Goal: Communication & Community: Connect with others

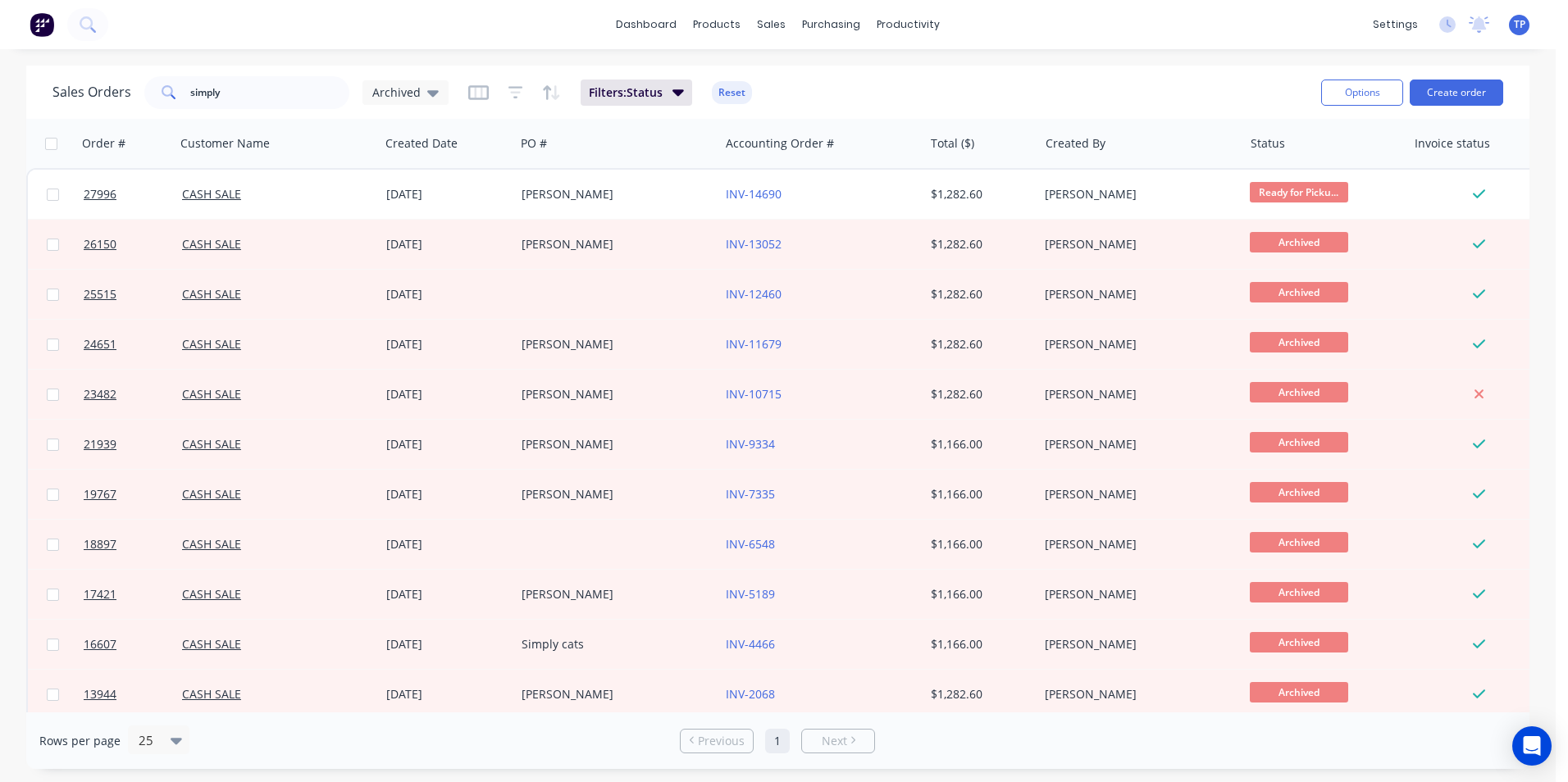
scroll to position [214, 0]
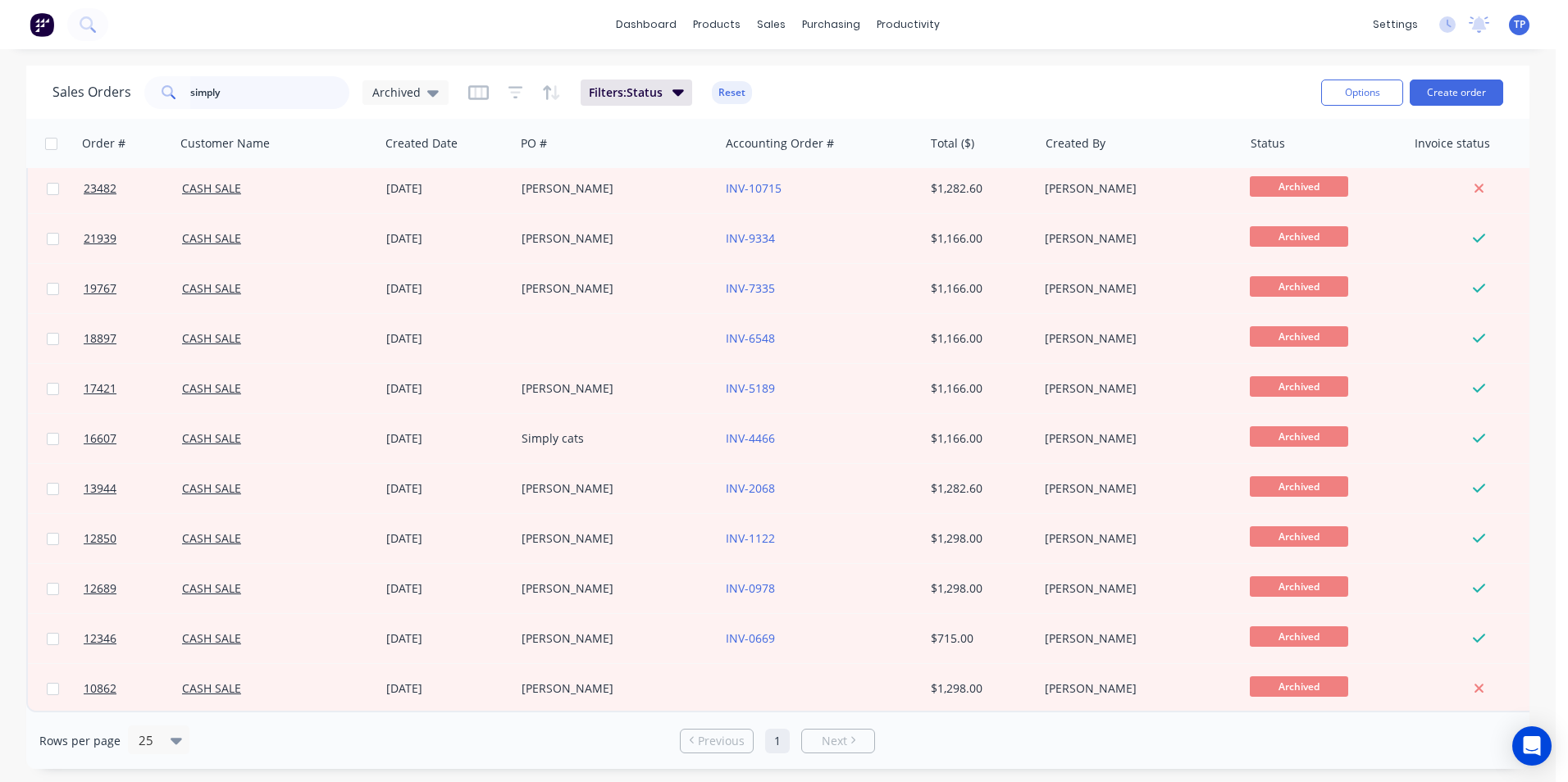
click at [232, 90] on input "simply" at bounding box center [270, 92] width 160 height 33
type input "s"
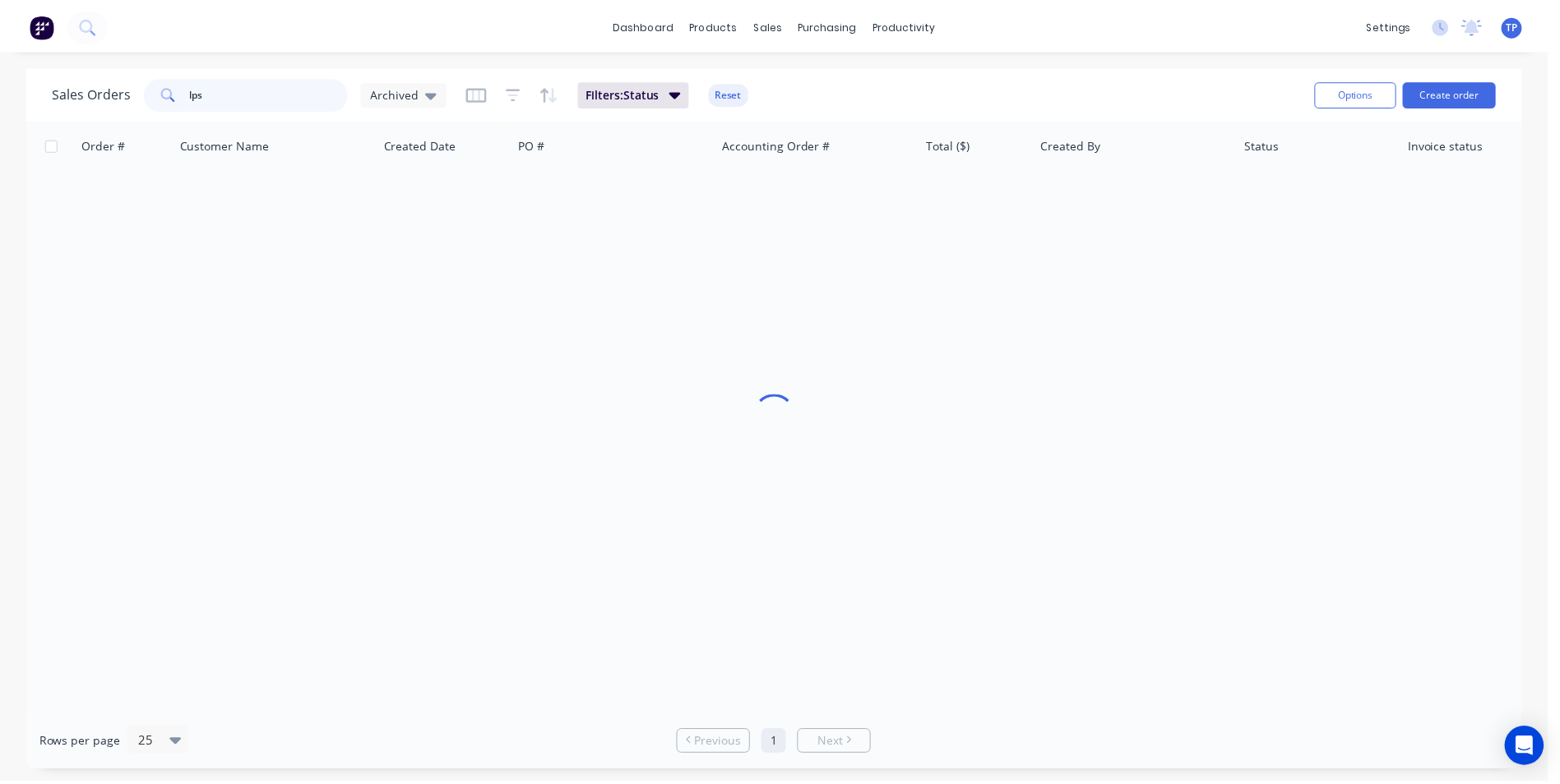
scroll to position [0, 0]
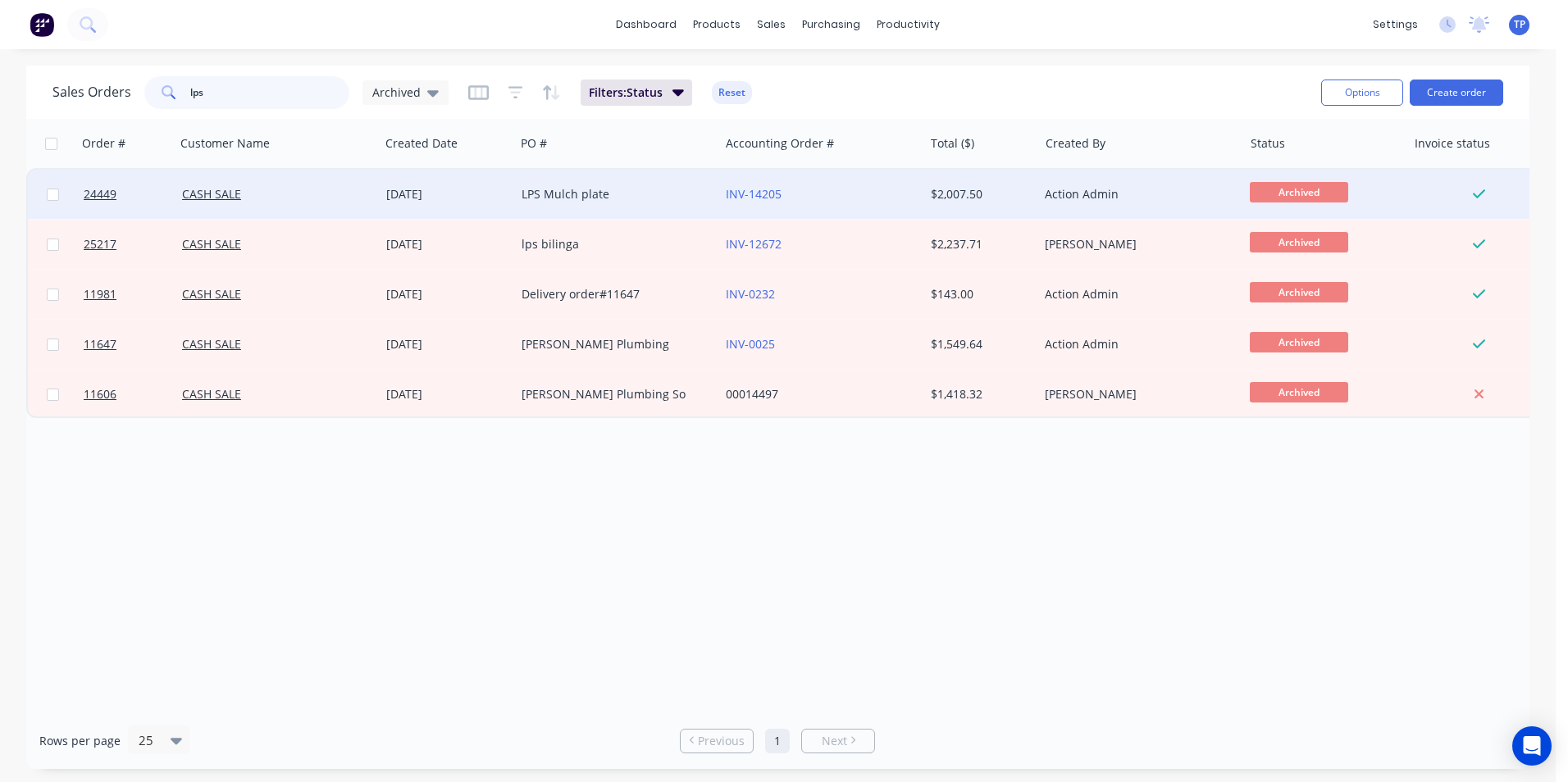
type input "lps"
click at [266, 179] on div "CASH SALE" at bounding box center [278, 194] width 204 height 49
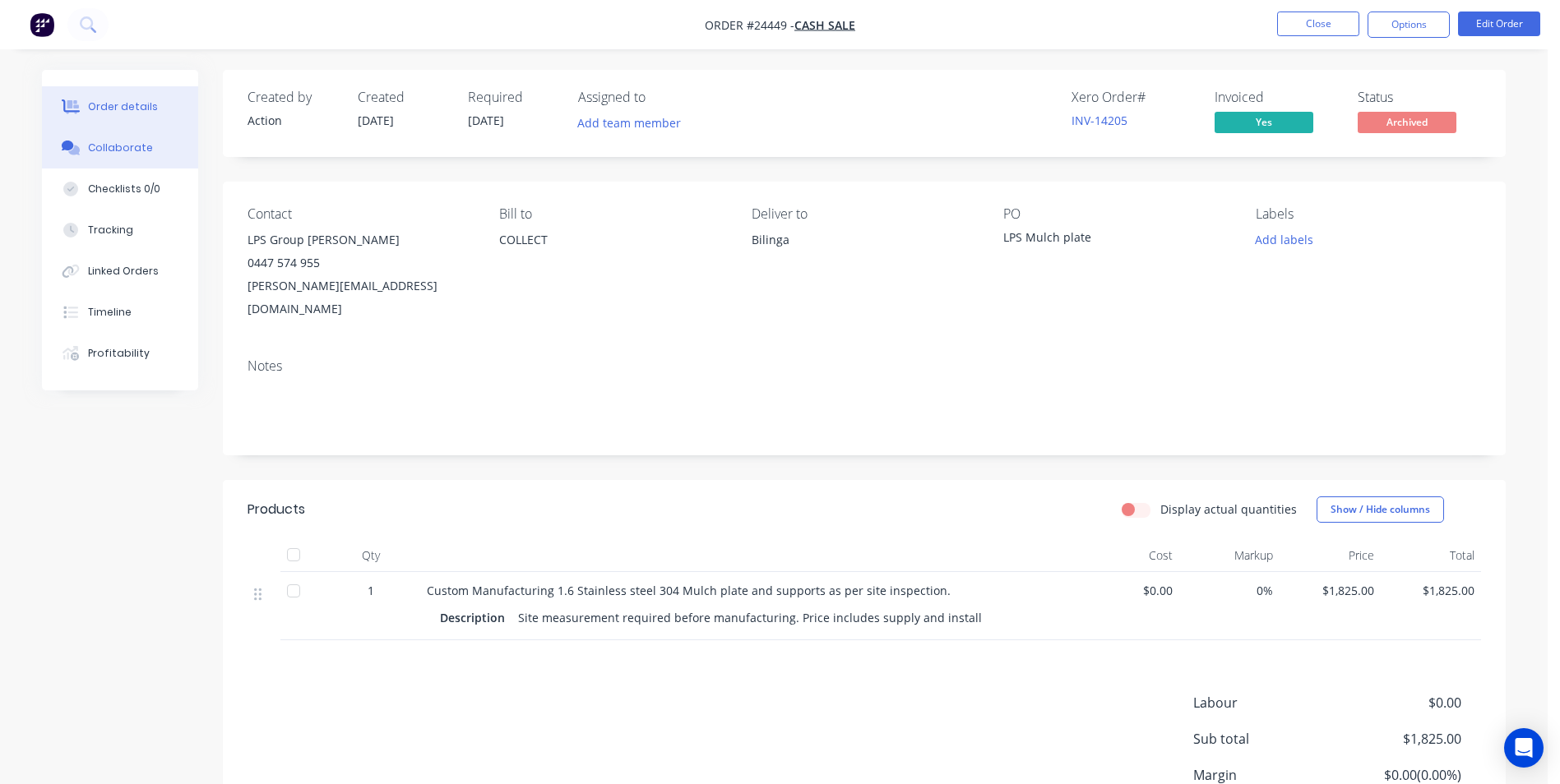
click at [116, 145] on div "Collaborate" at bounding box center [120, 148] width 65 height 15
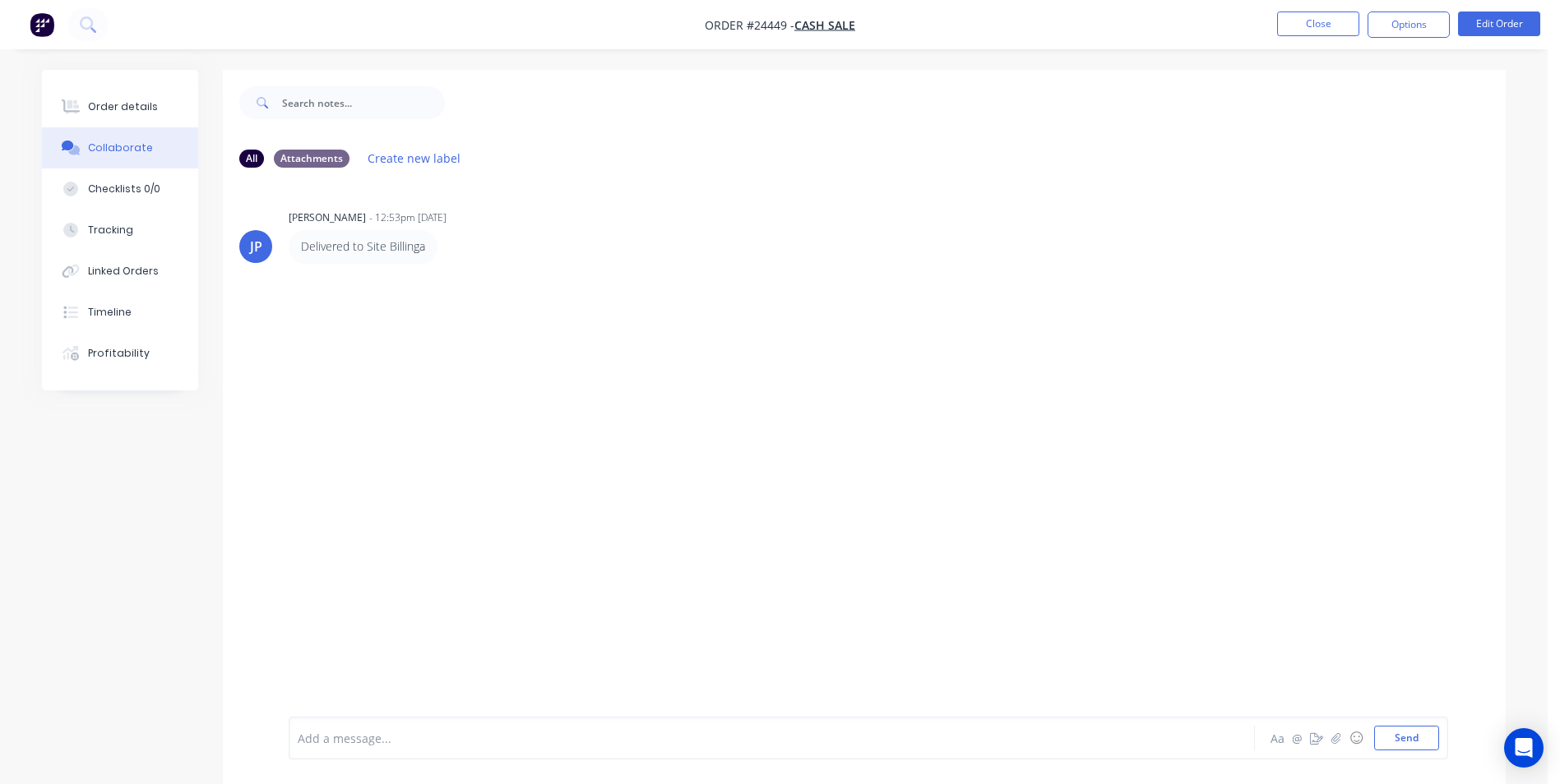
click at [330, 245] on p "Delivered to Site Billinga" at bounding box center [362, 246] width 124 height 16
click at [339, 214] on div "[PERSON_NAME]" at bounding box center [327, 217] width 77 height 15
click at [1285, 24] on button "Close" at bounding box center [1318, 24] width 82 height 25
